Goal: Task Accomplishment & Management: Use online tool/utility

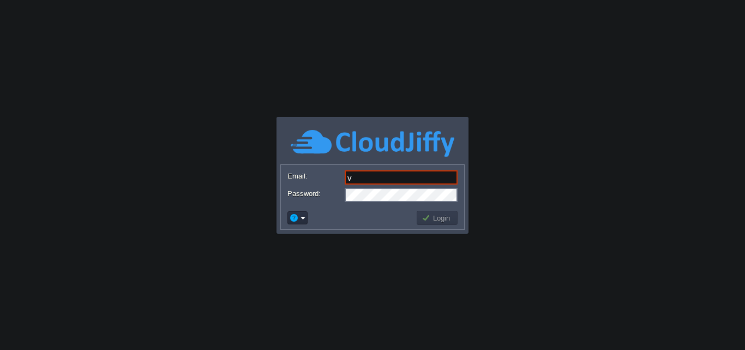
click at [373, 181] on input "v" at bounding box center [401, 177] width 113 height 14
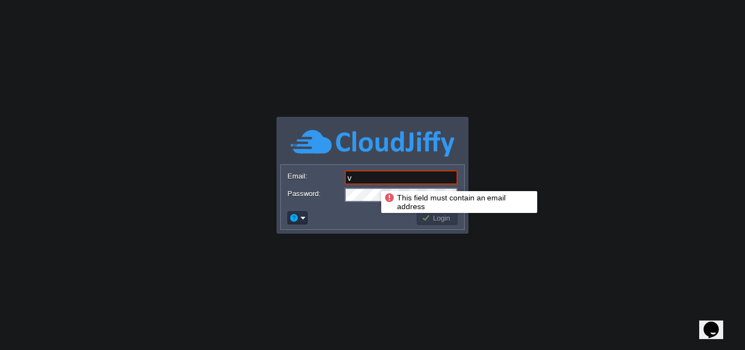
paste input "[EMAIL_ADDRESS][DOMAIN_NAME]"
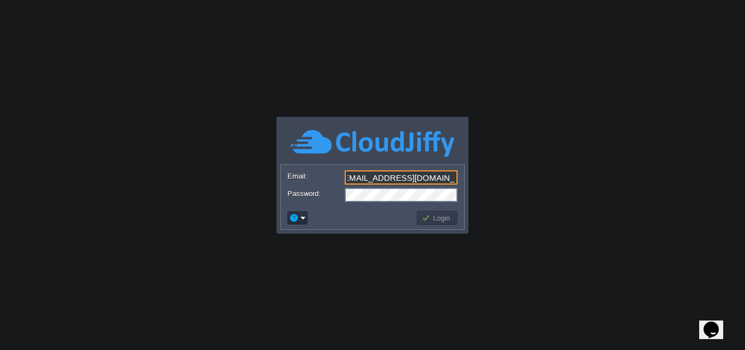
type input "[EMAIL_ADDRESS][DOMAIN_NAME]"
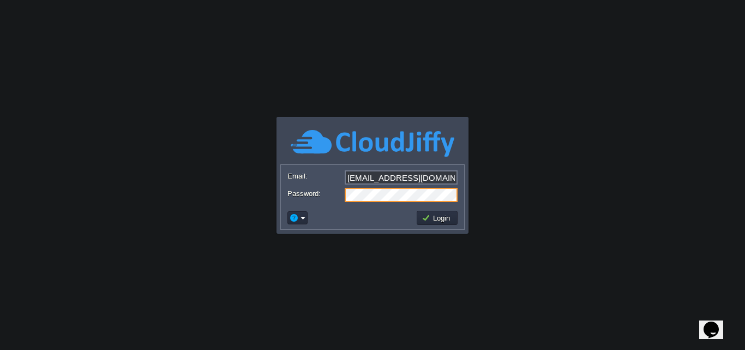
click at [431, 224] on td "Login" at bounding box center [437, 218] width 41 height 14
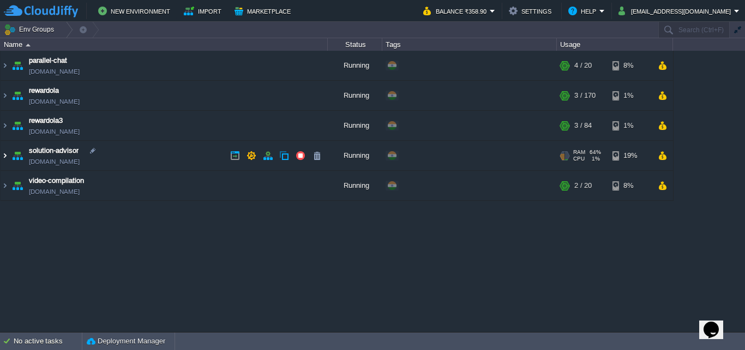
click at [6, 162] on img at bounding box center [5, 155] width 9 height 29
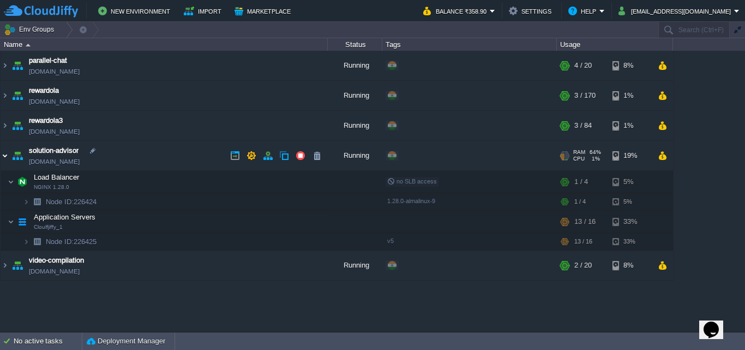
click at [7, 155] on img at bounding box center [5, 155] width 9 height 29
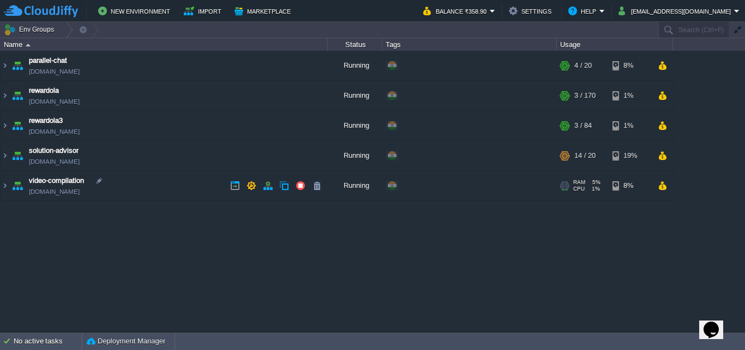
click at [67, 191] on link "[DOMAIN_NAME]" at bounding box center [54, 191] width 51 height 11
click at [145, 13] on button "New Environment" at bounding box center [135, 10] width 75 height 13
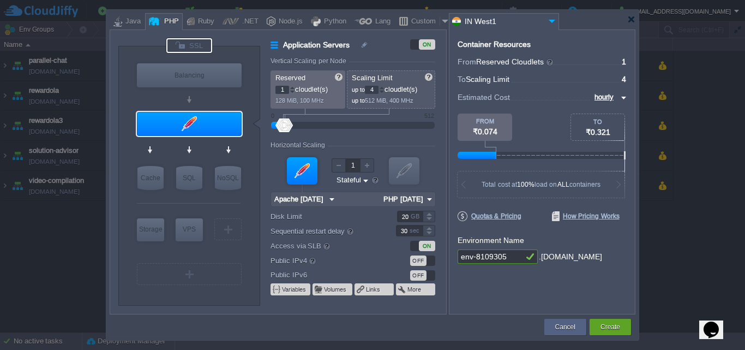
click at [199, 47] on div at bounding box center [189, 45] width 46 height 15
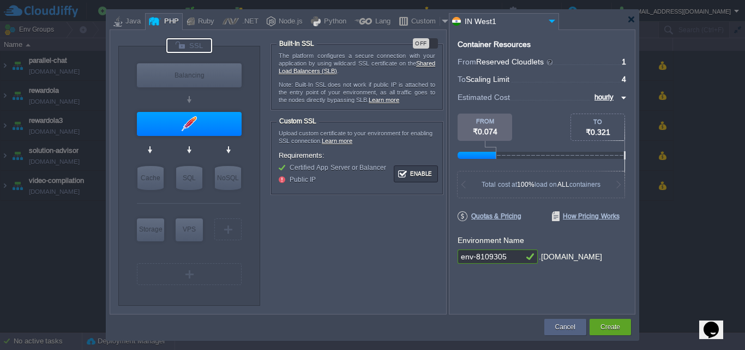
click at [405, 165] on td "Enable" at bounding box center [416, 173] width 44 height 17
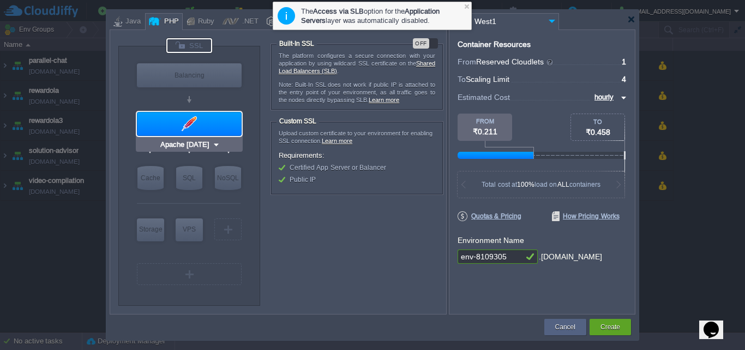
click at [189, 121] on div at bounding box center [189, 124] width 105 height 24
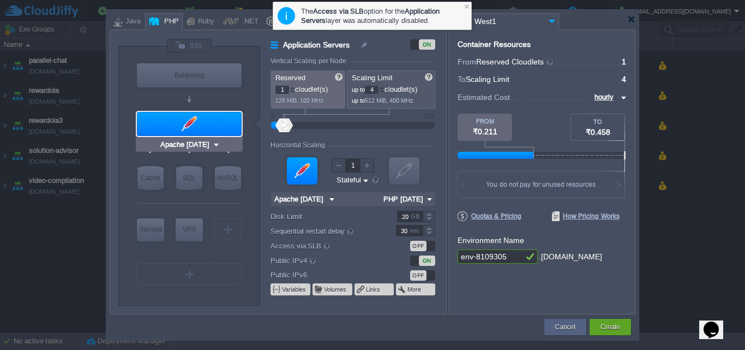
click at [190, 123] on div at bounding box center [189, 124] width 105 height 24
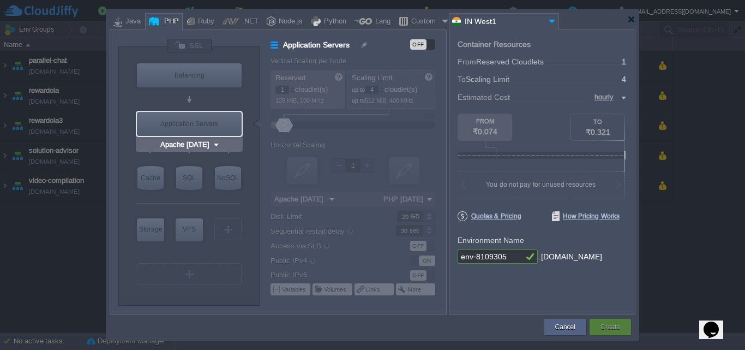
click at [192, 142] on input "Apache [DATE]" at bounding box center [185, 144] width 54 height 11
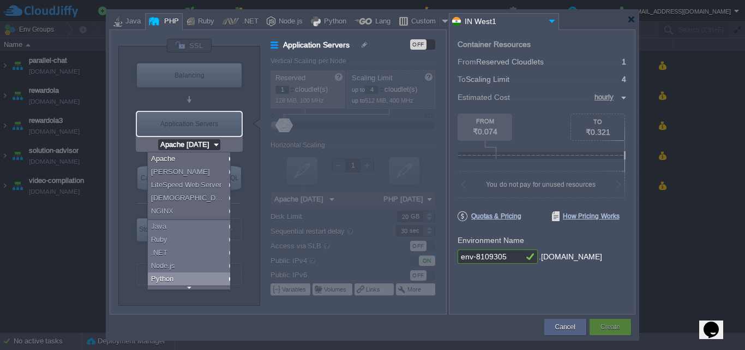
click at [170, 280] on div "Python" at bounding box center [191, 278] width 86 height 13
type input "Apache Python [DATE]"
type input "Application Servers"
type input "Apache Python..."
type input "Python 3.13.6"
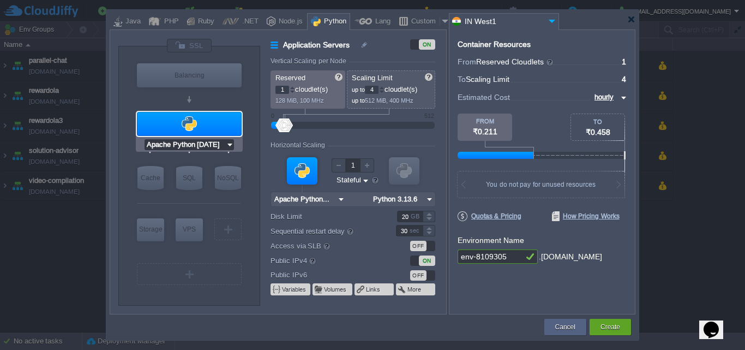
click at [193, 148] on input "Apache Python [DATE]" at bounding box center [185, 144] width 81 height 11
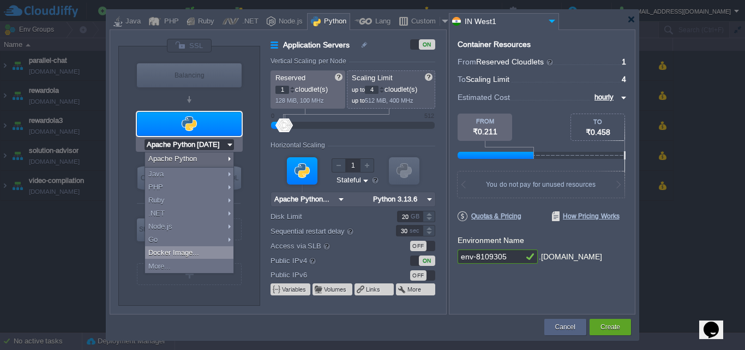
click at [177, 256] on div "Docker Image..." at bounding box center [189, 252] width 88 height 13
type input "Docker Image"
type input "Application Servers"
type input "16"
type input "Docker Image"
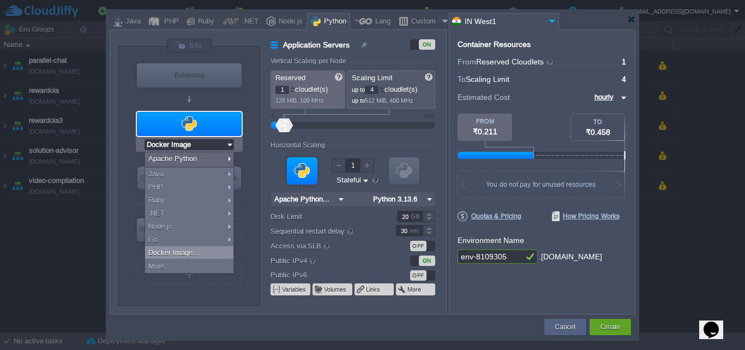
type input "Stateless"
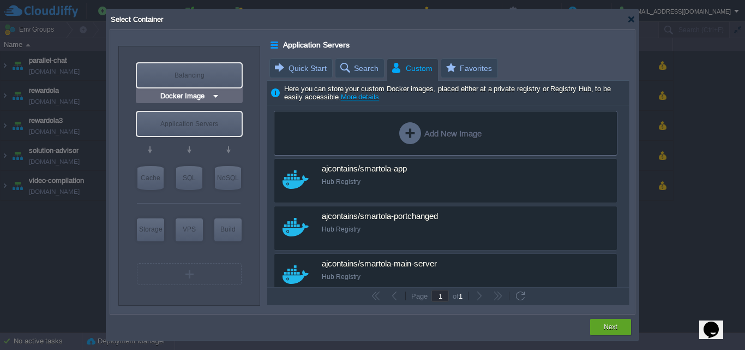
click at [219, 78] on div "Balancing" at bounding box center [189, 75] width 105 height 24
type input "Load Balancer"
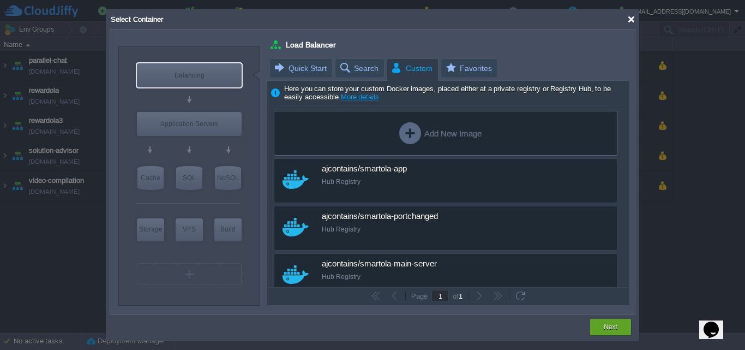
click at [632, 19] on div at bounding box center [631, 19] width 8 height 8
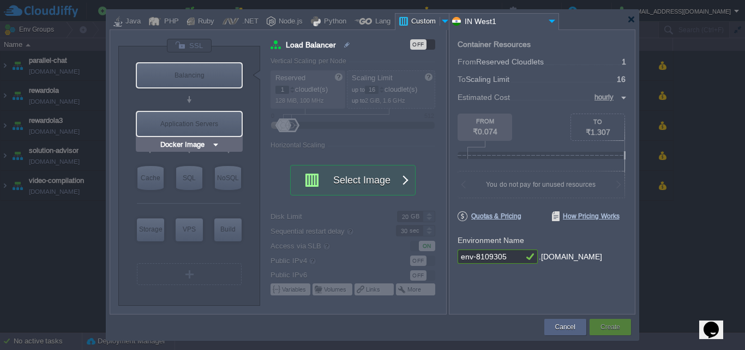
click at [215, 116] on div "Application Servers" at bounding box center [189, 124] width 105 height 24
type input "Application Servers"
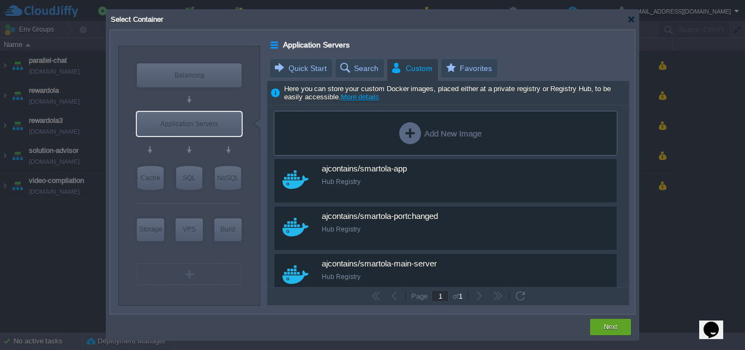
click at [406, 135] on div "Add New Image" at bounding box center [440, 133] width 82 height 22
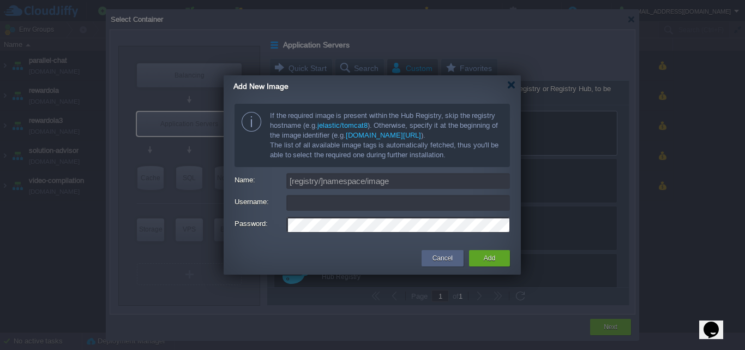
click at [518, 85] on div "Add New Image" at bounding box center [378, 86] width 288 height 22
click at [511, 85] on div at bounding box center [511, 85] width 8 height 8
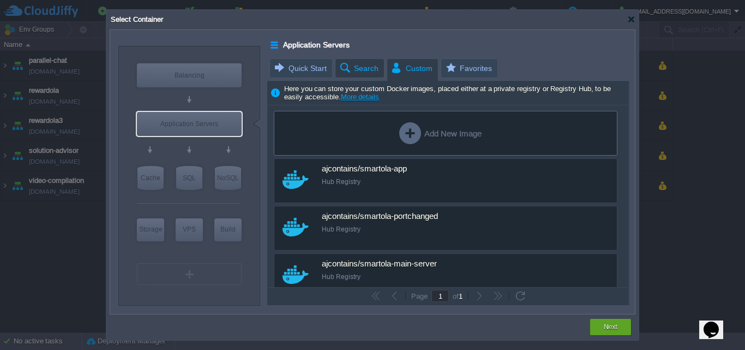
click at [369, 68] on span "Search" at bounding box center [359, 68] width 40 height 19
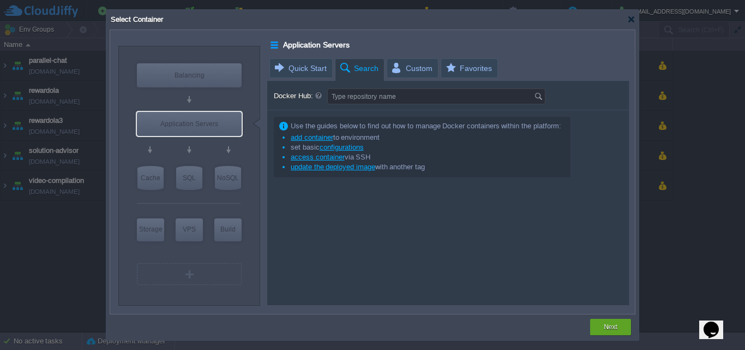
click at [400, 106] on div "Docker Hub: Type repository name Use the guides below to find out how to manage…" at bounding box center [448, 193] width 362 height 224
click at [406, 99] on input "Docker Hub:" at bounding box center [431, 96] width 206 height 15
paste input "applicationsquare/moderate"
type input "applicationsquare/moderate"
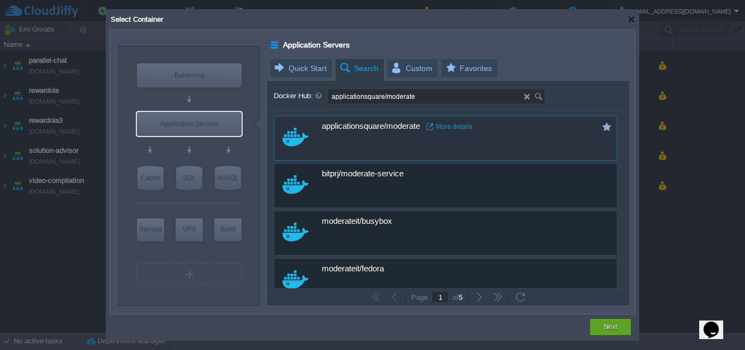
click at [376, 142] on div "custom applicationsquare/moderate More details" at bounding box center [446, 138] width 344 height 45
type input "Moderate"
type input "latest"
type input "Moderate :"
type input "latest"
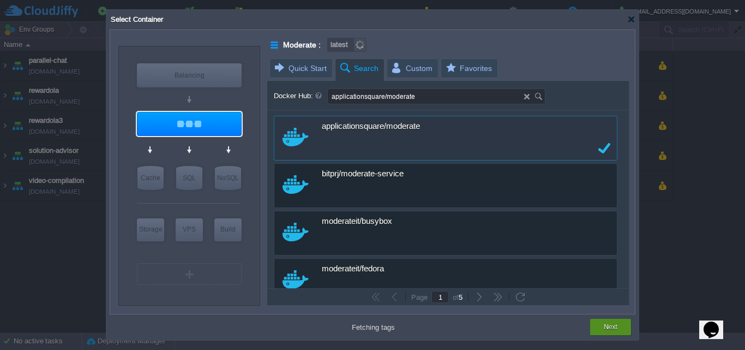
click at [614, 330] on button "Next" at bounding box center [611, 326] width 14 height 11
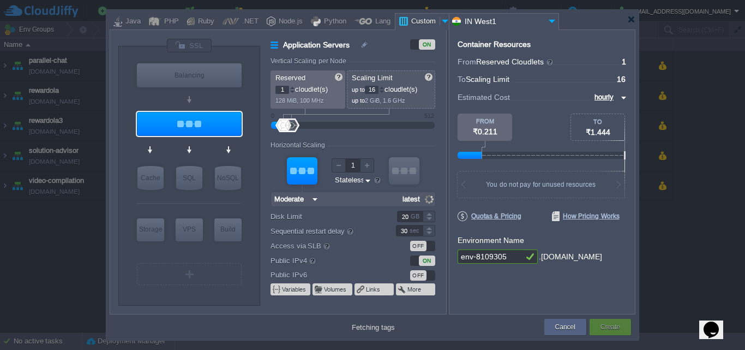
type input "v4"
click at [285, 88] on input "1" at bounding box center [283, 90] width 14 height 8
type input "30"
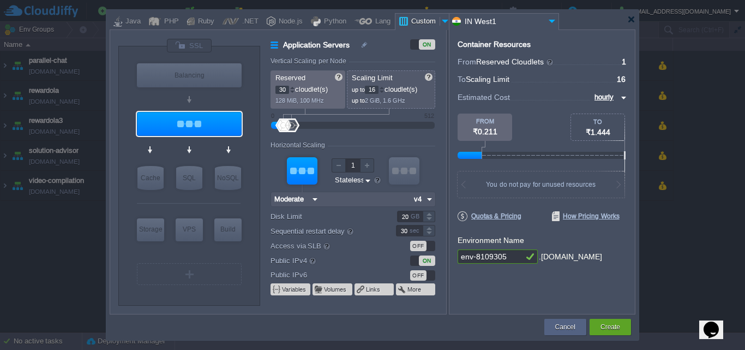
click at [333, 103] on p "128 MiB, 100 MHz" at bounding box center [309, 99] width 66 height 10
type input "30"
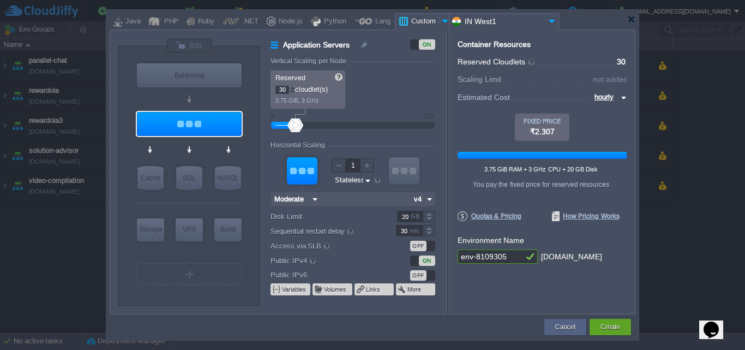
click at [283, 88] on input "30" at bounding box center [283, 90] width 14 height 8
click at [344, 98] on div "Reserved 35 cloudlet(s) 4.37 GiB, 3.5 GHz" at bounding box center [308, 89] width 75 height 38
click at [283, 87] on input "35" at bounding box center [283, 90] width 14 height 8
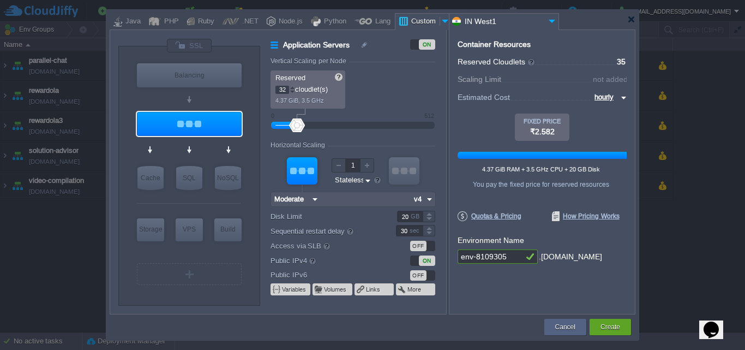
type input "32"
click at [324, 100] on p "4.37 GiB, 3.5 GHz" at bounding box center [309, 99] width 66 height 10
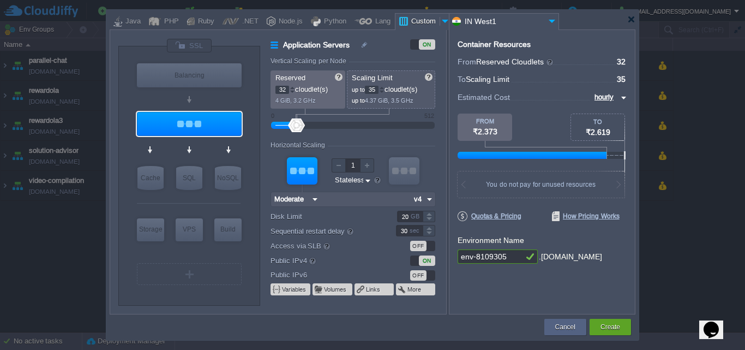
click at [376, 90] on input "35" at bounding box center [372, 90] width 14 height 8
type input "72"
click at [421, 99] on p "up to 4.37 GiB, 3.5 GHz" at bounding box center [392, 99] width 80 height 10
type input "Moderate"
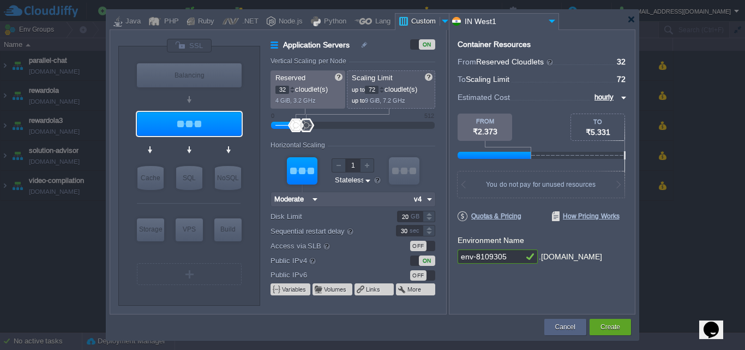
click at [375, 88] on input "72" at bounding box center [372, 90] width 14 height 8
click at [414, 97] on p "up to 5 GiB, 4 GHz" at bounding box center [392, 99] width 80 height 10
click at [374, 91] on input "40" at bounding box center [372, 90] width 14 height 8
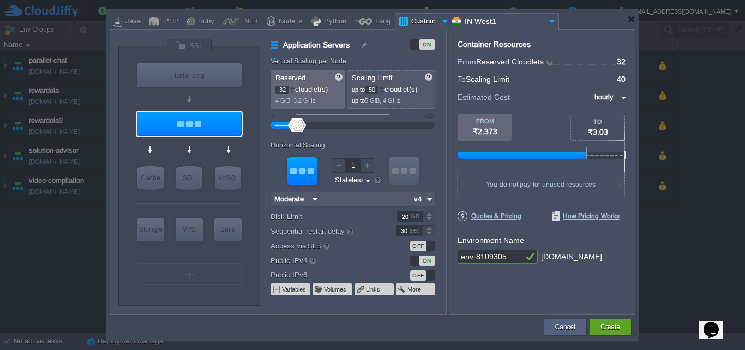
type input "50"
click at [409, 104] on p "up to 5 GiB, 4 GHz" at bounding box center [392, 99] width 80 height 10
click at [506, 256] on input "env-8109305" at bounding box center [490, 256] width 65 height 14
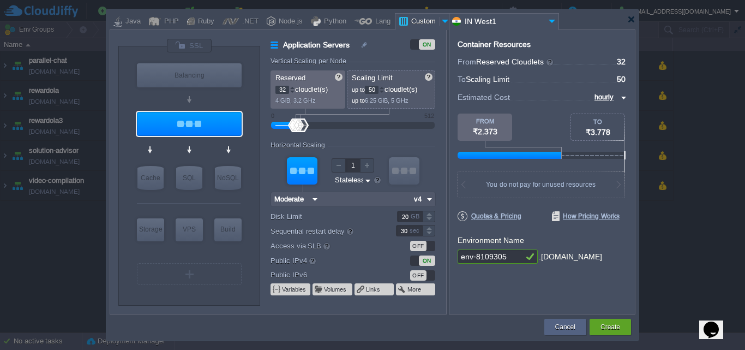
click at [506, 256] on input "env-8109305" at bounding box center [490, 256] width 65 height 14
type input "v"
type input "content-moderation"
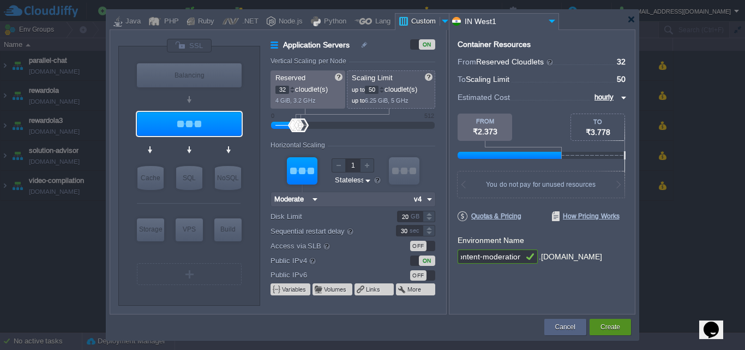
click at [603, 324] on button "Create" at bounding box center [611, 326] width 20 height 11
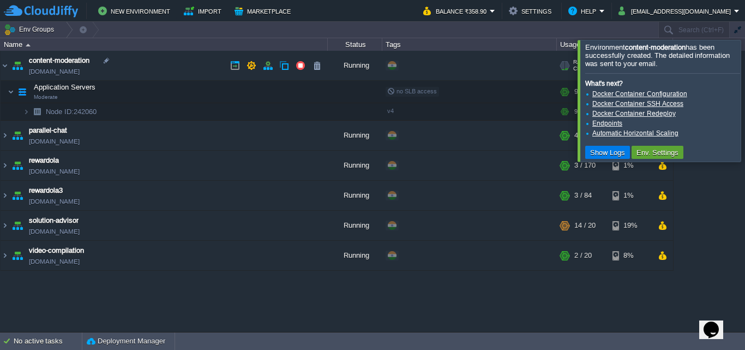
click at [51, 73] on link "[DOMAIN_NAME]" at bounding box center [54, 71] width 51 height 11
click at [265, 68] on button "button" at bounding box center [268, 66] width 10 height 10
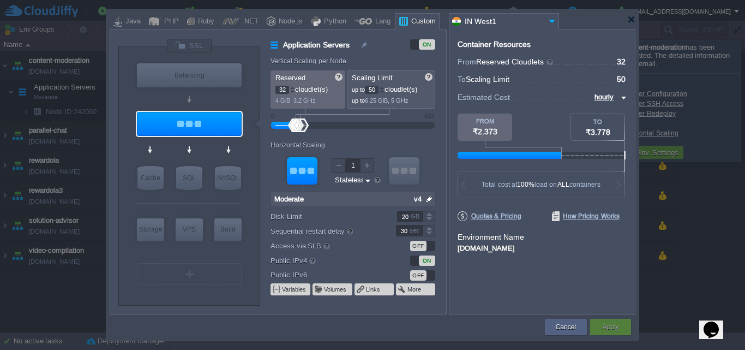
type input "Docker Image"
click at [199, 47] on div at bounding box center [189, 45] width 46 height 15
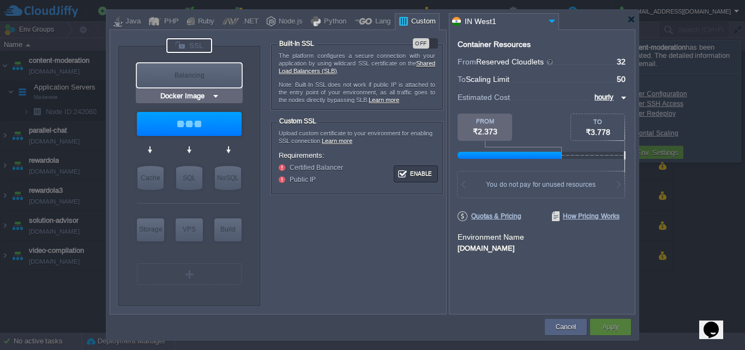
click at [197, 72] on div "Balancing" at bounding box center [189, 75] width 105 height 24
type input "Load Balancer"
type input "1"
type input "4"
type input "Docker Image"
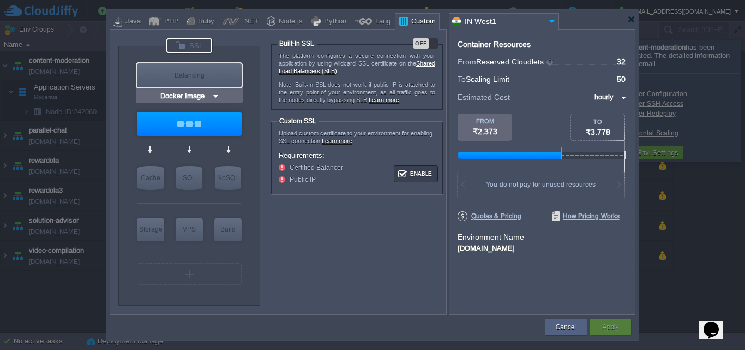
type input "Stateful"
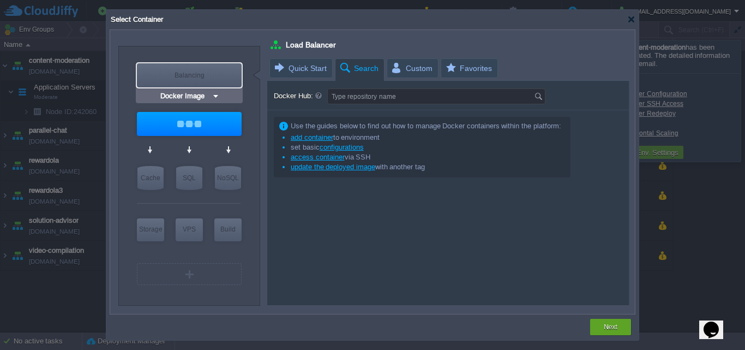
click at [181, 76] on div "Balancing" at bounding box center [189, 75] width 105 height 24
click at [631, 19] on div at bounding box center [631, 19] width 8 height 8
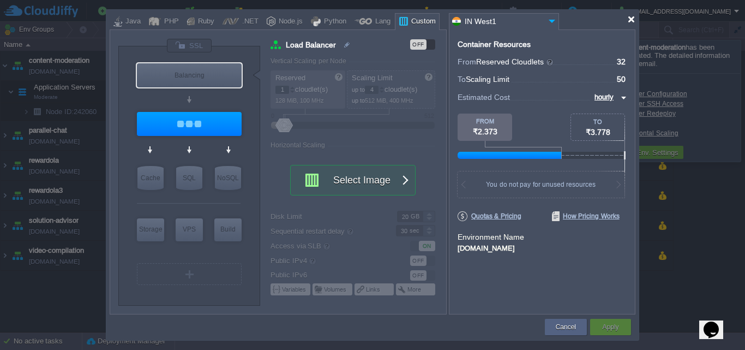
click at [633, 16] on div at bounding box center [631, 19] width 8 height 8
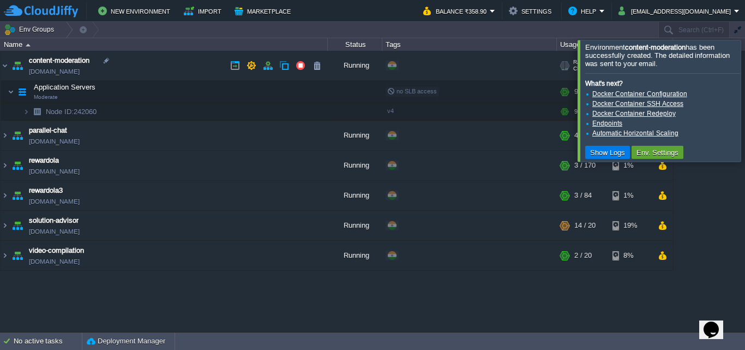
click at [80, 71] on link "[DOMAIN_NAME]" at bounding box center [54, 71] width 51 height 11
